Goal: Find specific page/section: Find specific page/section

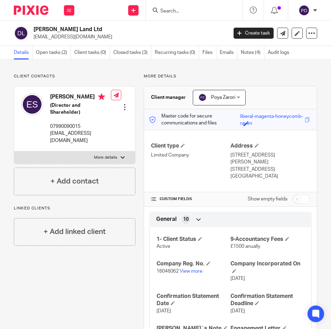
click at [180, 9] on input "Search" at bounding box center [191, 11] width 62 height 6
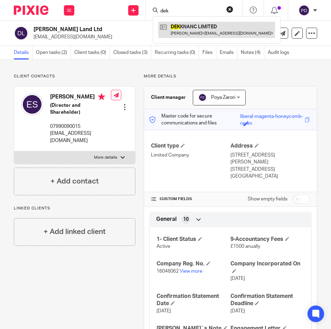
type input "dek"
click at [186, 28] on link at bounding box center [216, 30] width 117 height 16
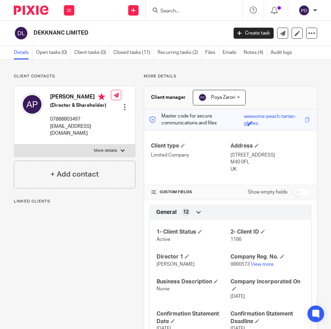
click at [76, 132] on p "[EMAIL_ADDRESS][DOMAIN_NAME]" at bounding box center [80, 130] width 61 height 14
